Goal: Check status: Check status

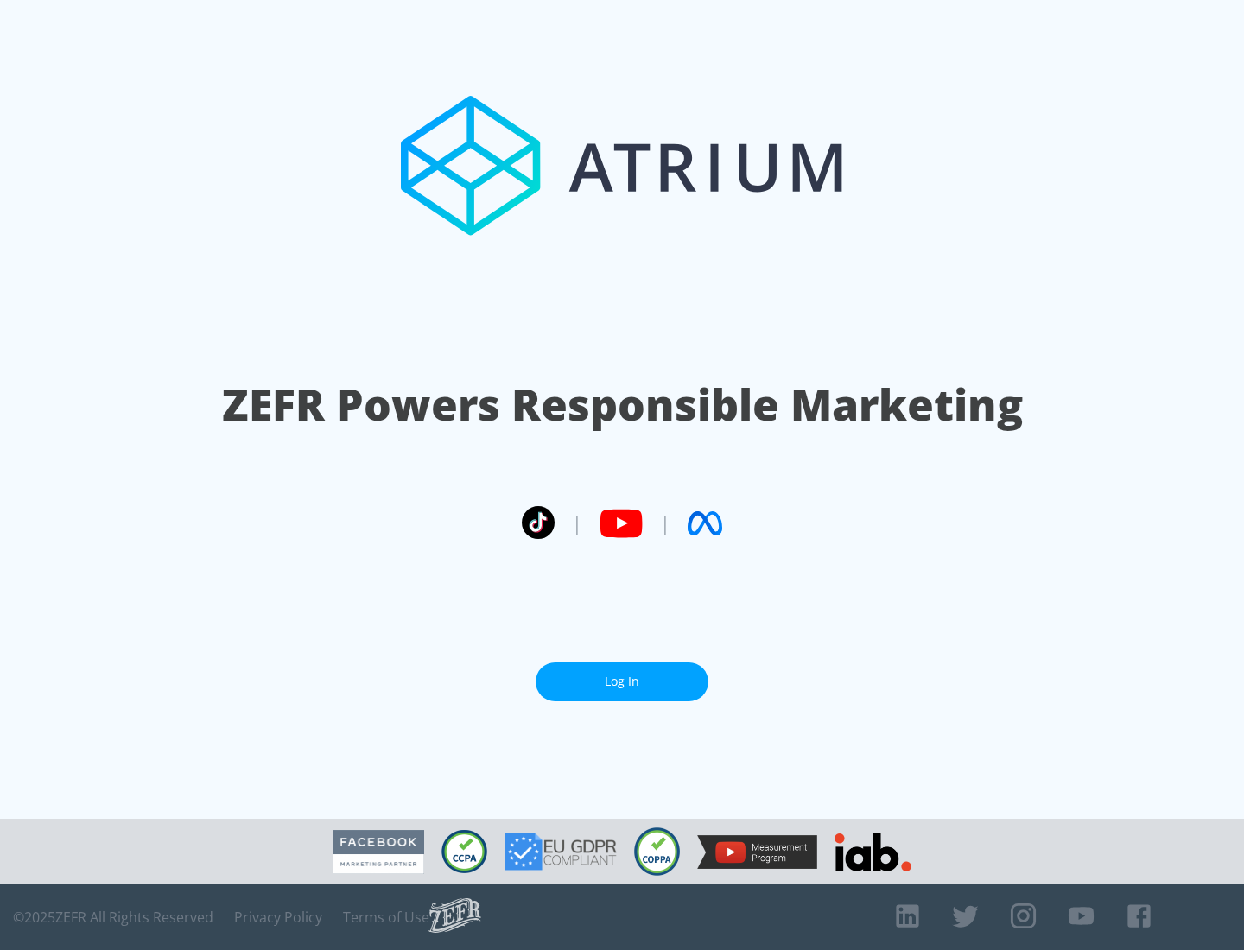
click at [622, 681] on link "Log In" at bounding box center [621, 681] width 173 height 39
